Goal: Task Accomplishment & Management: Use online tool/utility

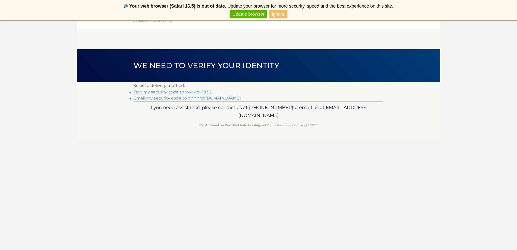
click at [162, 93] on link "Text my security code to xxx-xxx-1936" at bounding box center [171, 92] width 77 height 5
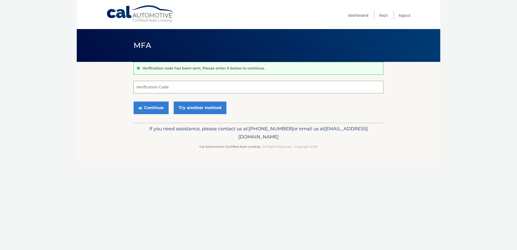
click at [166, 89] on input "Verification Code" at bounding box center [258, 87] width 250 height 13
type input "247492"
click at [152, 107] on button "Continue" at bounding box center [150, 107] width 35 height 13
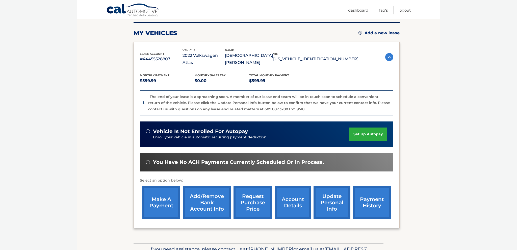
scroll to position [65, 0]
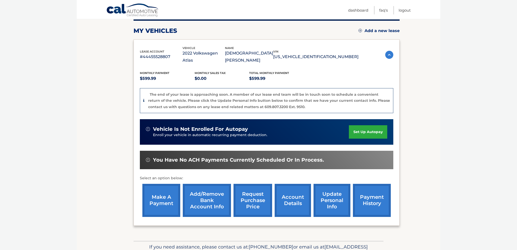
click at [250, 189] on link "request purchase price" at bounding box center [252, 200] width 39 height 33
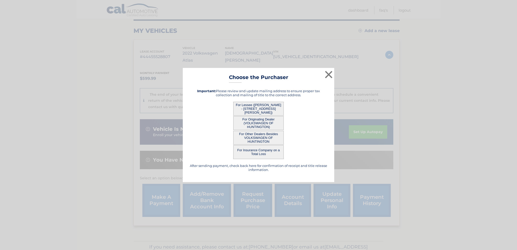
click at [260, 105] on button "For Lessee (CHRISTIAN DALEY - 43 DUNWOODIE RD, , WEST ISLIP, NY 11795)" at bounding box center [258, 109] width 50 height 14
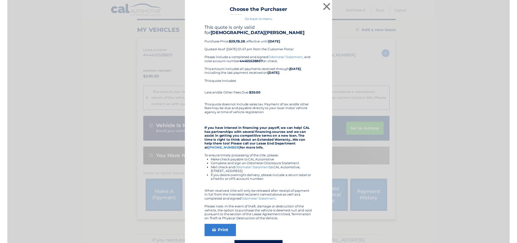
scroll to position [0, 0]
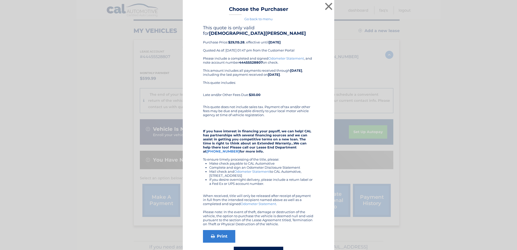
drag, startPoint x: 213, startPoint y: 228, endPoint x: 213, endPoint y: 221, distance: 7.1
click at [213, 230] on link "Print" at bounding box center [219, 236] width 32 height 13
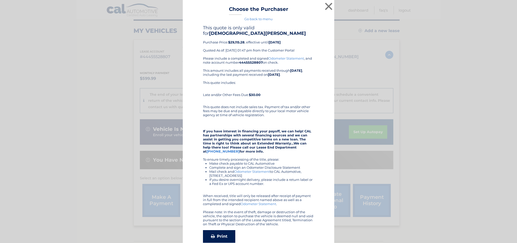
click at [221, 230] on link "Print" at bounding box center [219, 236] width 32 height 13
click at [327, 7] on button "×" at bounding box center [329, 6] width 10 height 10
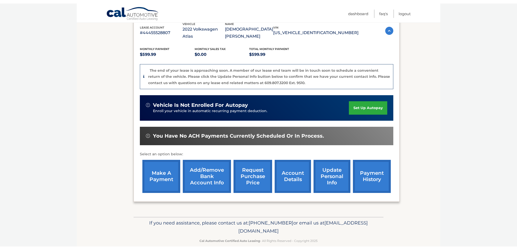
scroll to position [86, 0]
